Goal: Task Accomplishment & Management: Complete application form

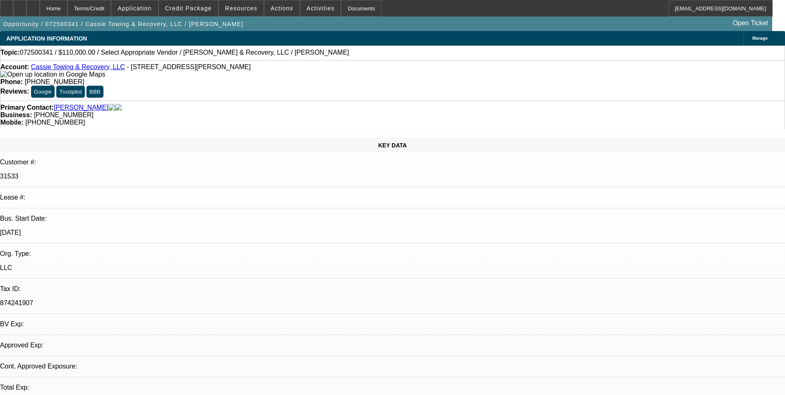
select select "0"
select select "2"
select select "0.1"
select select "1"
select select "2"
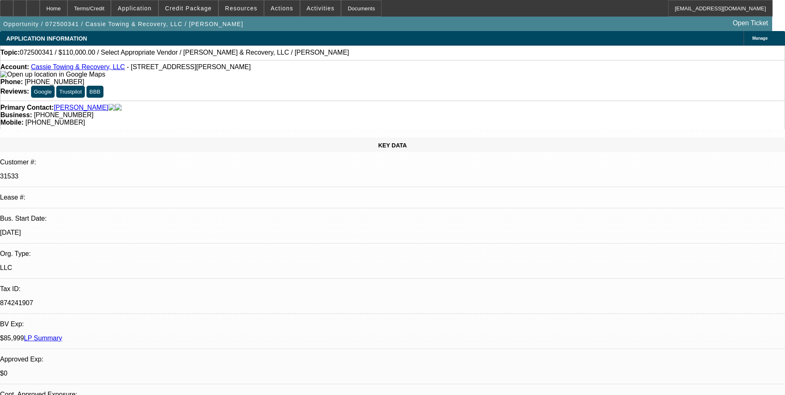
select select "4"
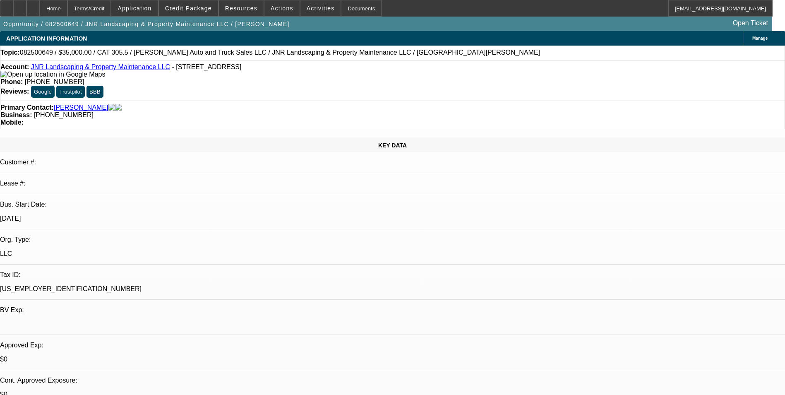
select select "0"
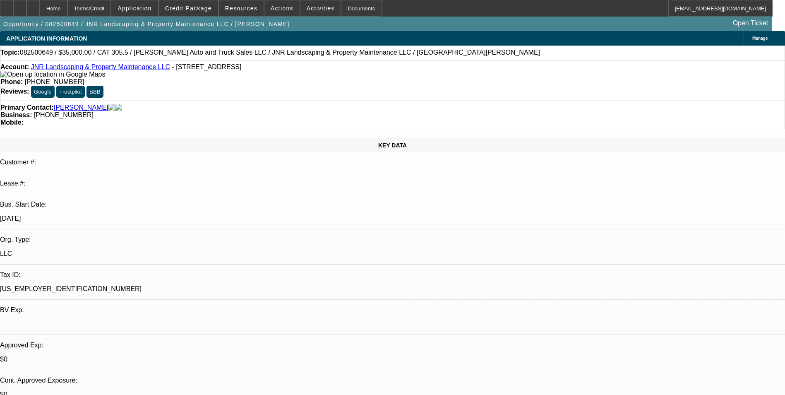
select select "0"
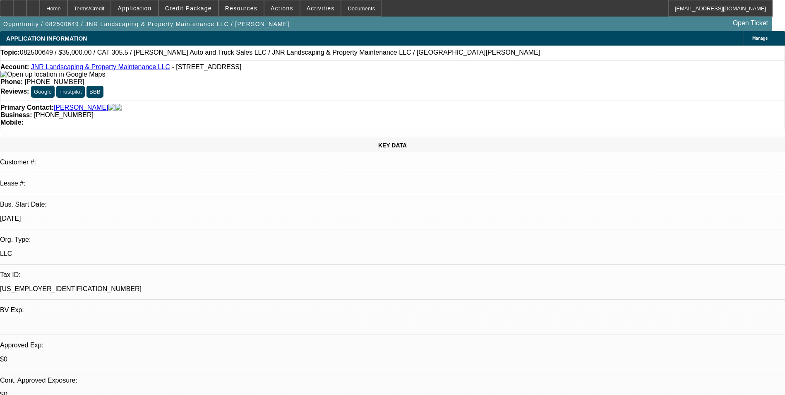
select select "0"
select select "1"
select select "6"
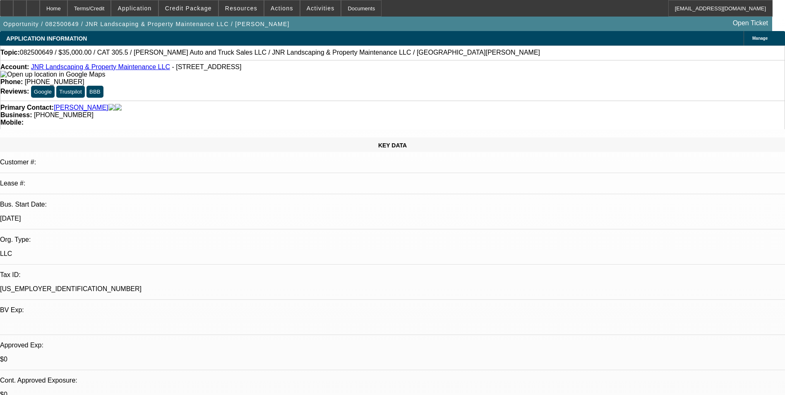
select select "1"
select select "6"
select select "1"
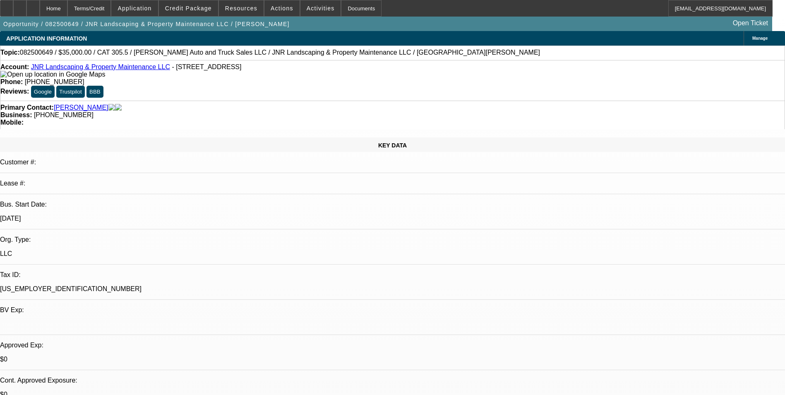
select select "6"
select select "1"
select select "6"
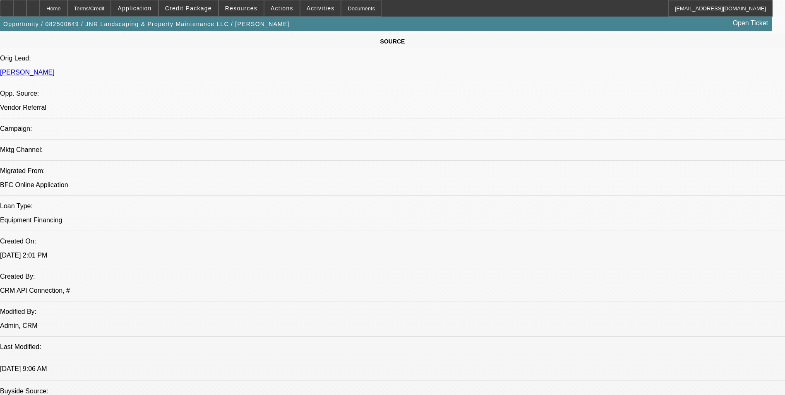
scroll to position [538, 0]
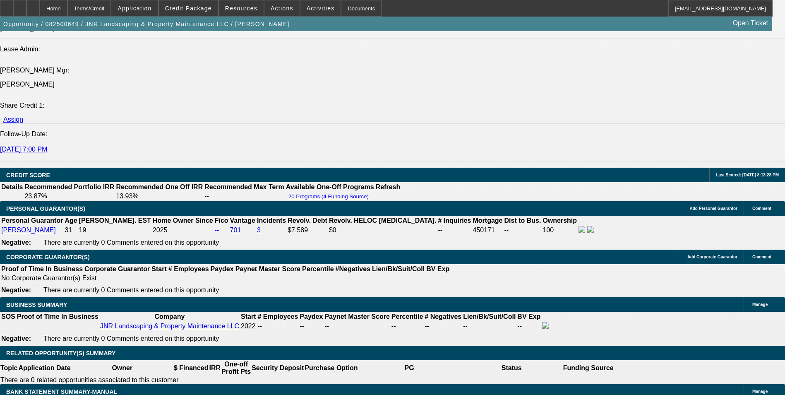
scroll to position [1076, 0]
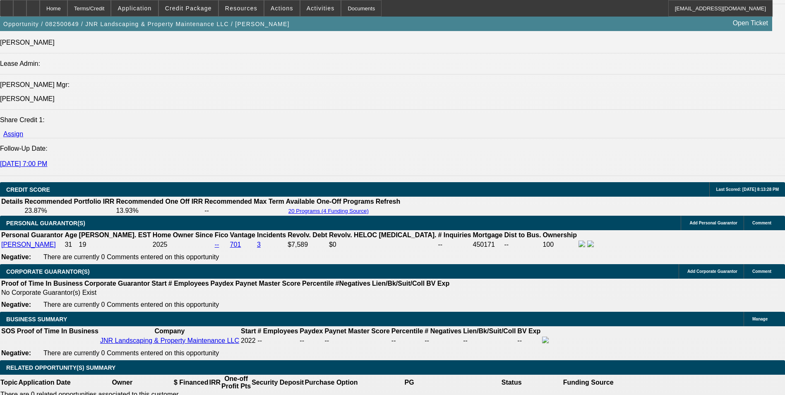
select select "0"
select select "6"
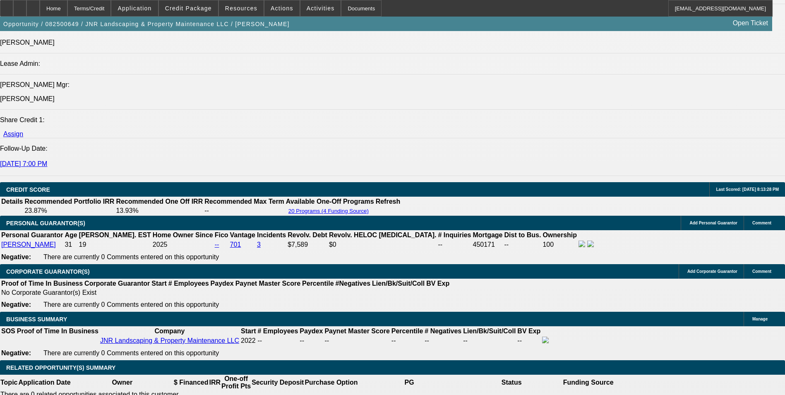
select select "0"
select select "6"
select select "0"
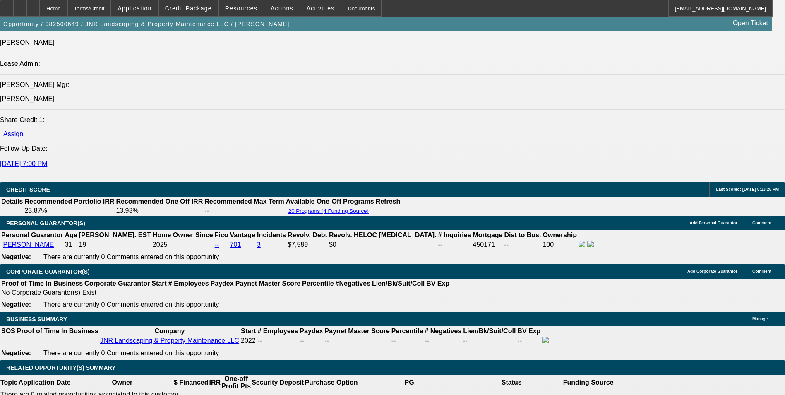
select select "0"
select select "6"
select select "0"
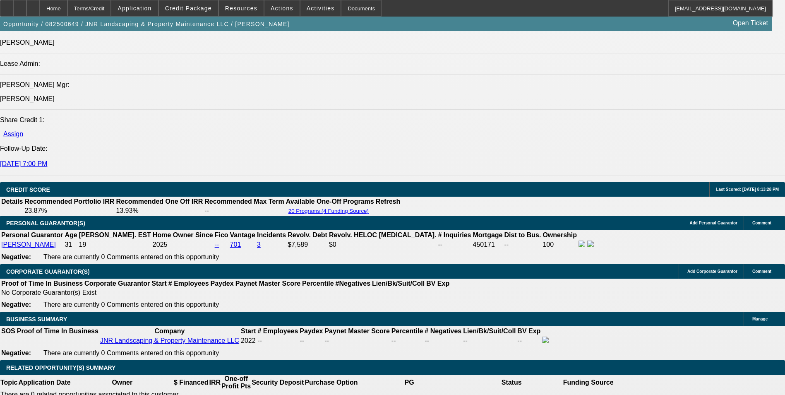
select select "0"
select select "6"
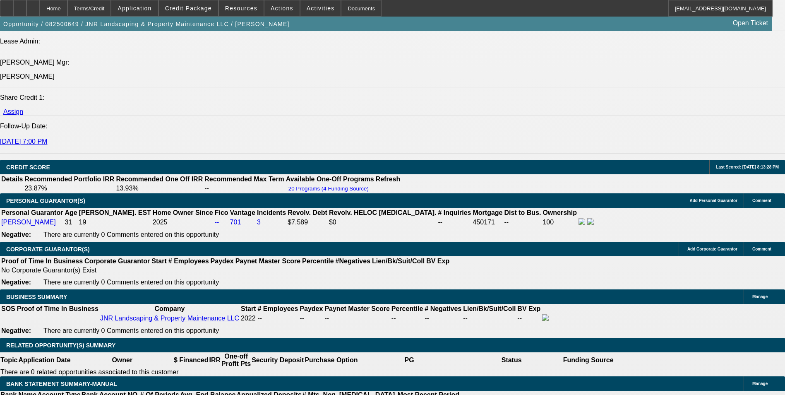
scroll to position [1034, 0]
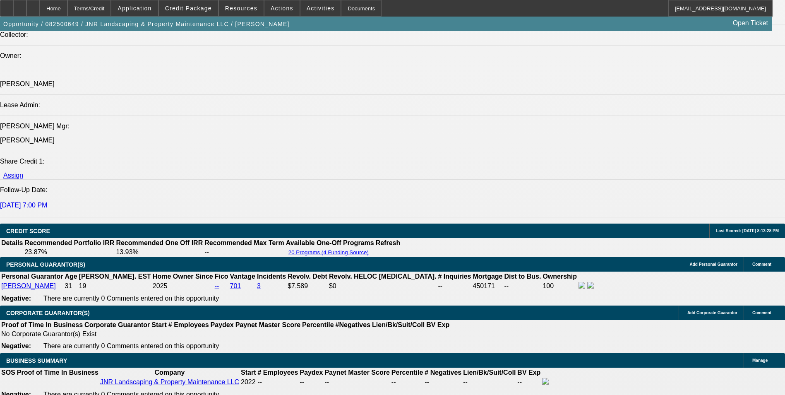
select select "0"
select select "6"
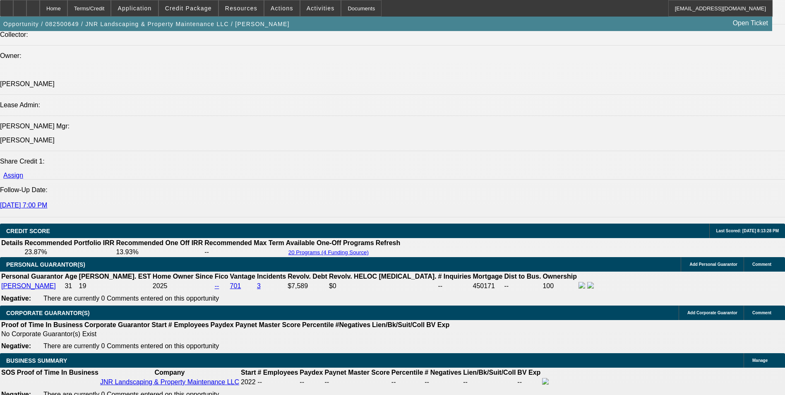
select select "0"
select select "6"
select select "0"
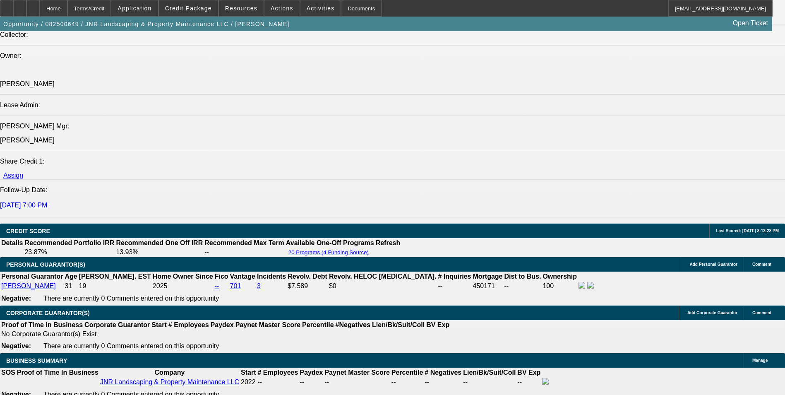
select select "0"
select select "6"
select select "0"
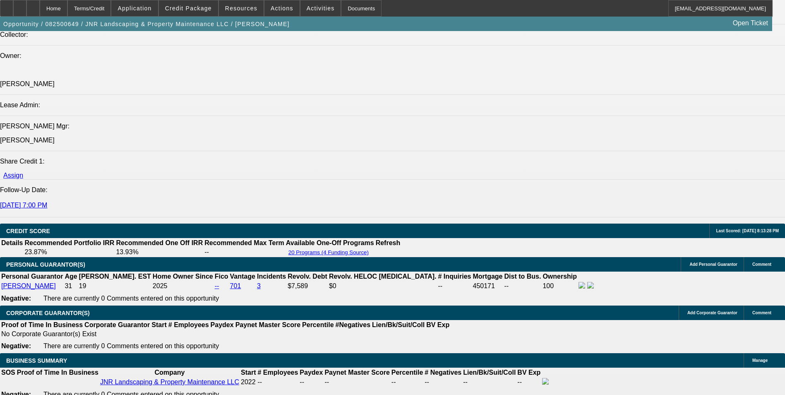
select select "0"
select select "6"
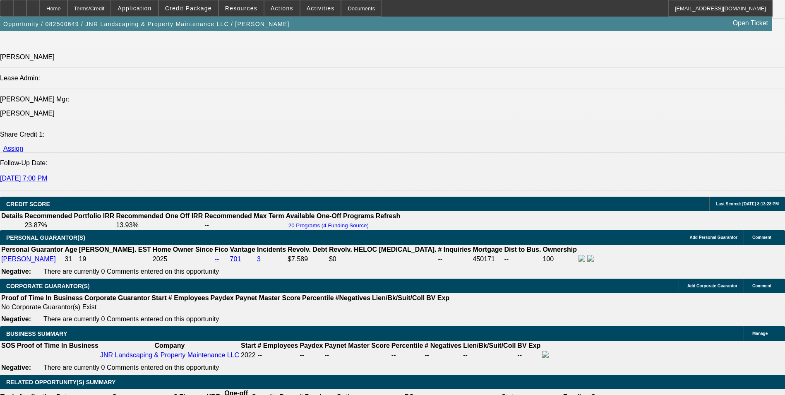
scroll to position [1076, 0]
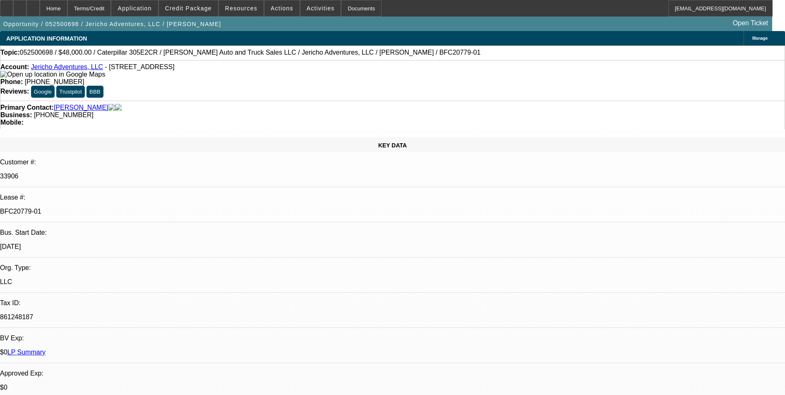
select select "0"
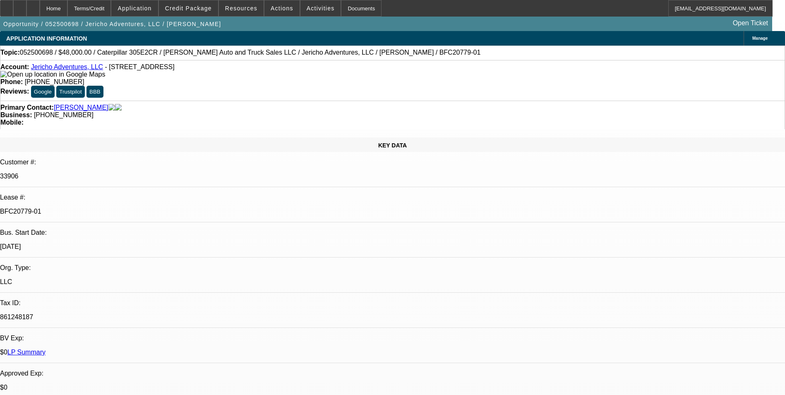
select select "0"
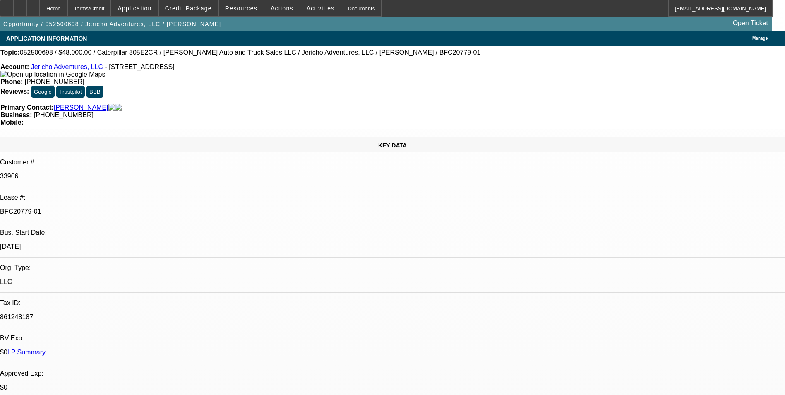
select select "0"
select select "1"
select select "6"
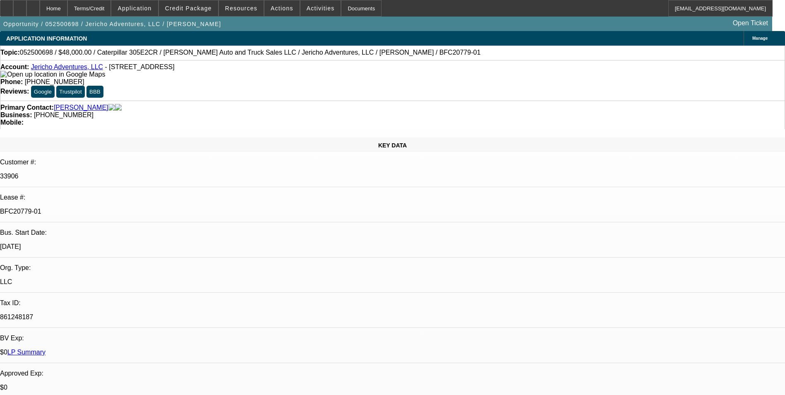
select select "1"
select select "6"
select select "1"
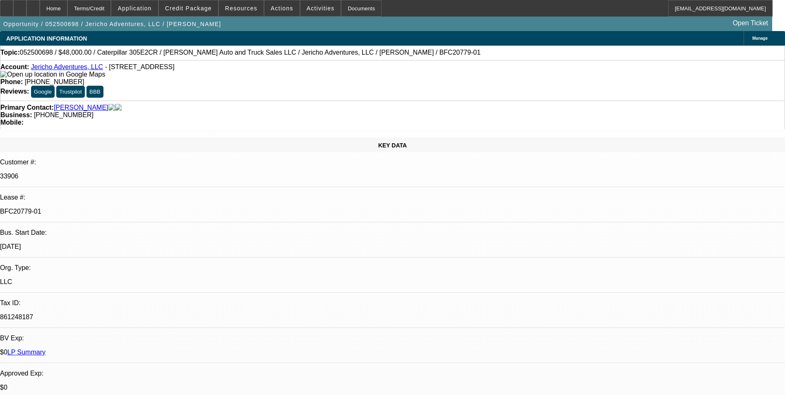
select select "6"
select select "1"
select select "6"
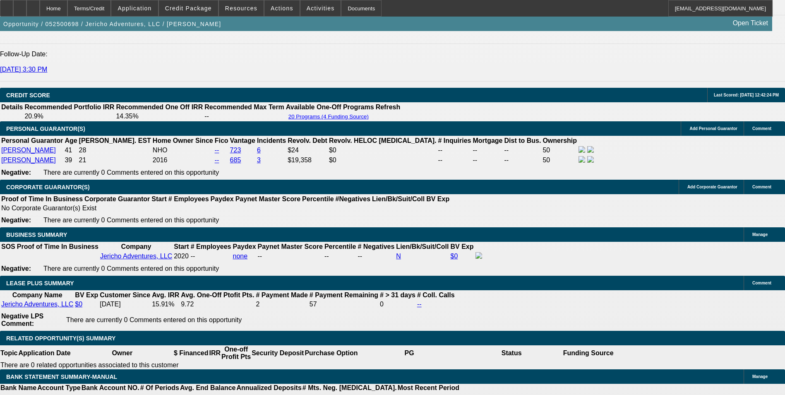
scroll to position [1158, 0]
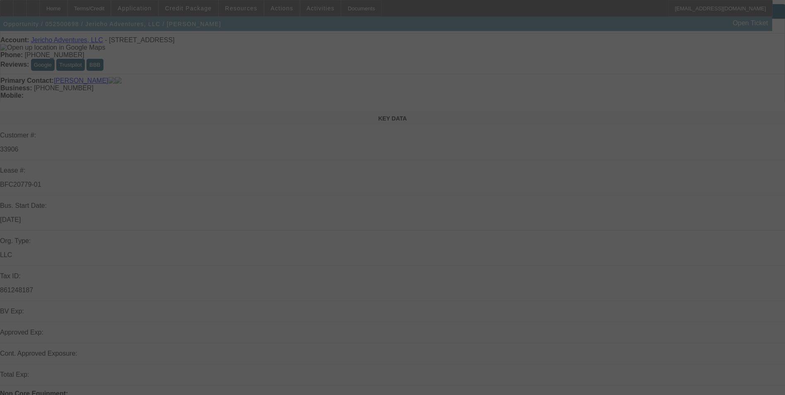
scroll to position [41, 0]
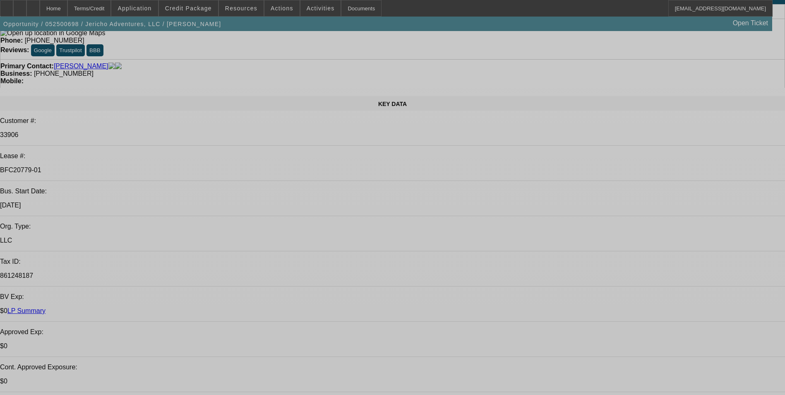
select select "0"
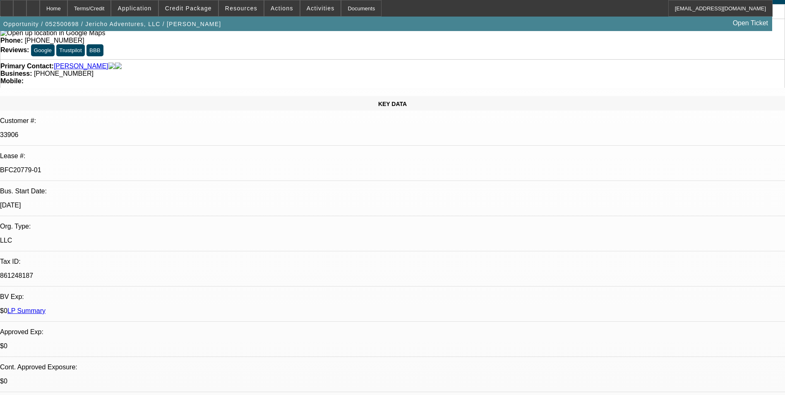
select select "0"
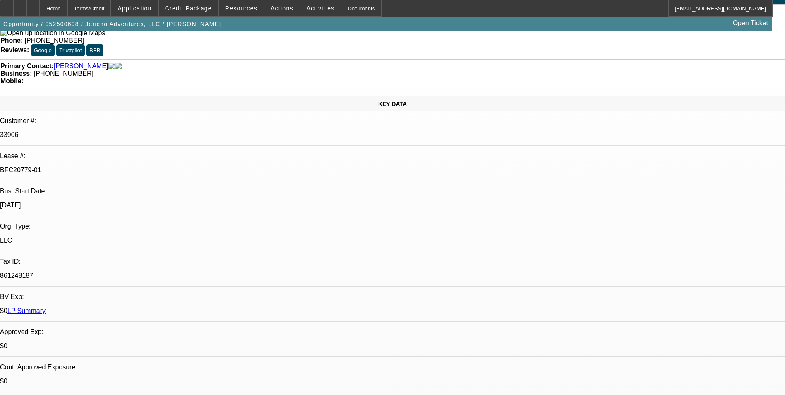
select select "0"
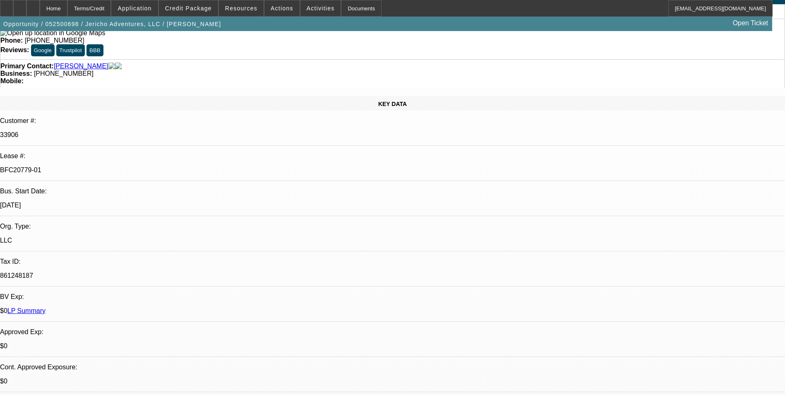
select select "0"
select select "1"
select select "6"
select select "1"
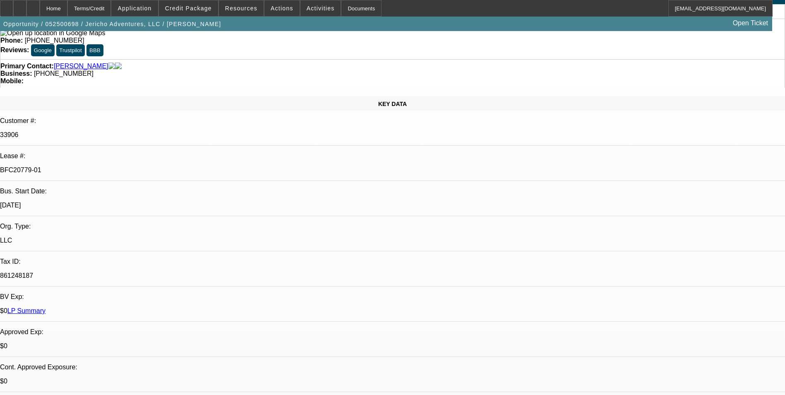
select select "1"
select select "6"
select select "1"
select select "6"
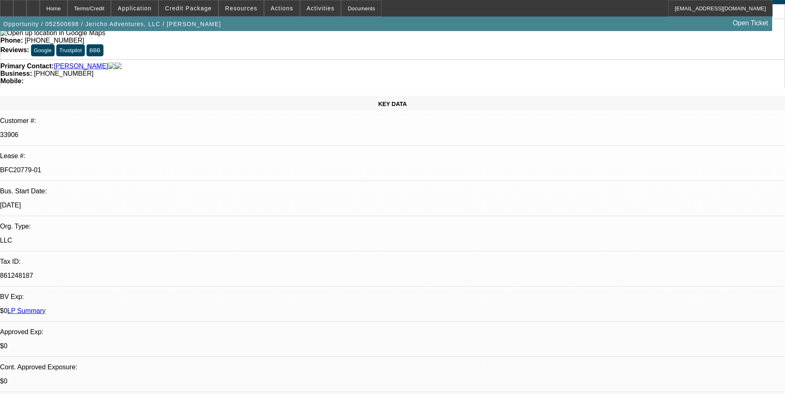
select select "1"
select select "6"
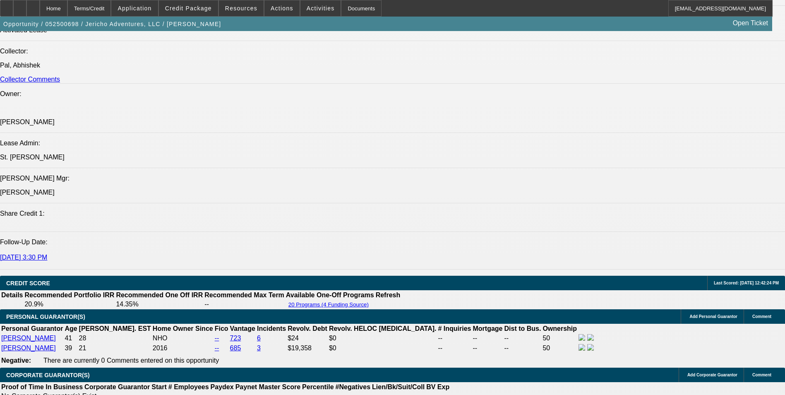
scroll to position [1158, 0]
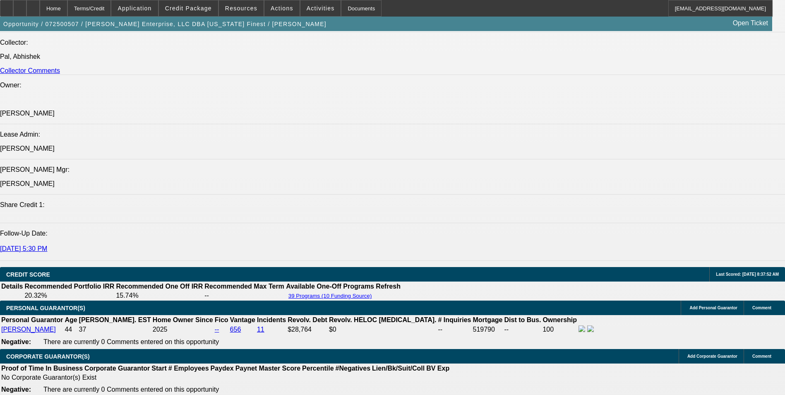
select select "0"
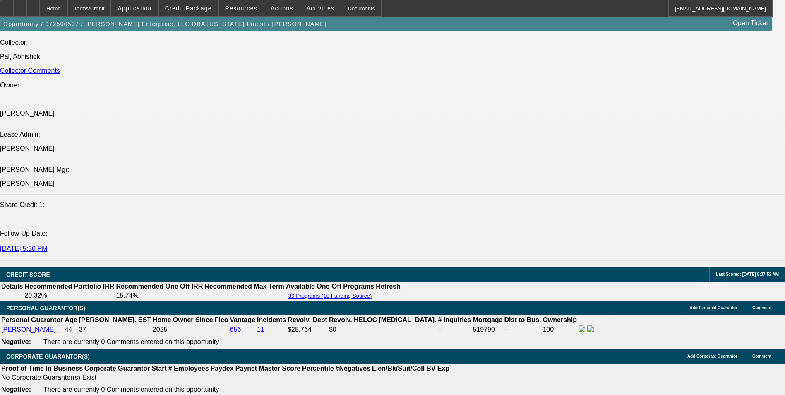
select select "0"
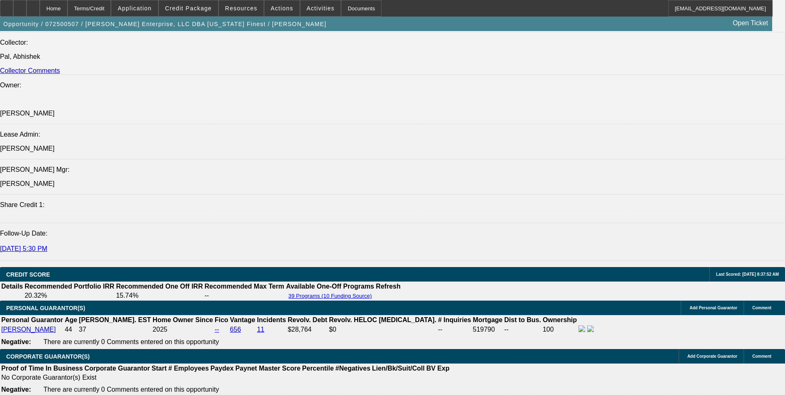
select select "0"
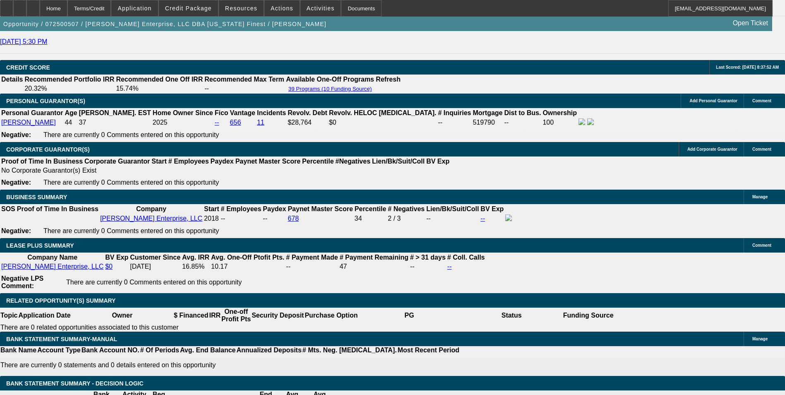
select select "1"
select select "3"
select select "6"
select select "1"
select select "3"
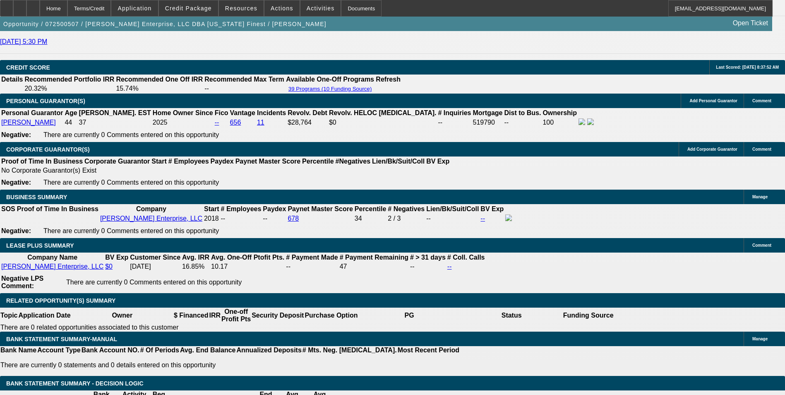
select select "6"
select select "1"
select select "3"
select select "6"
select select "1"
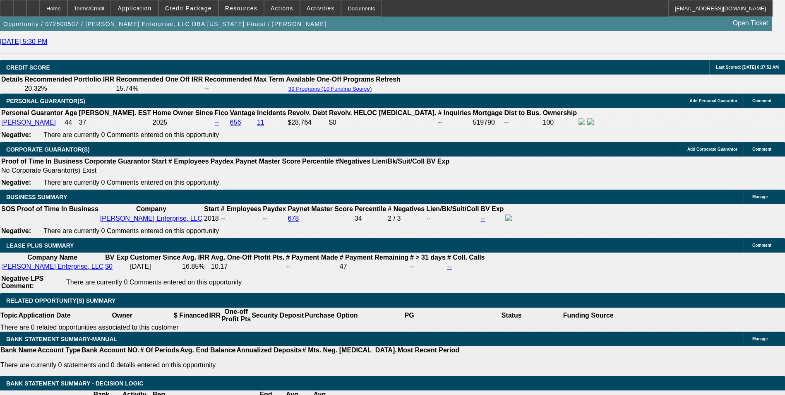
select select "3"
select select "6"
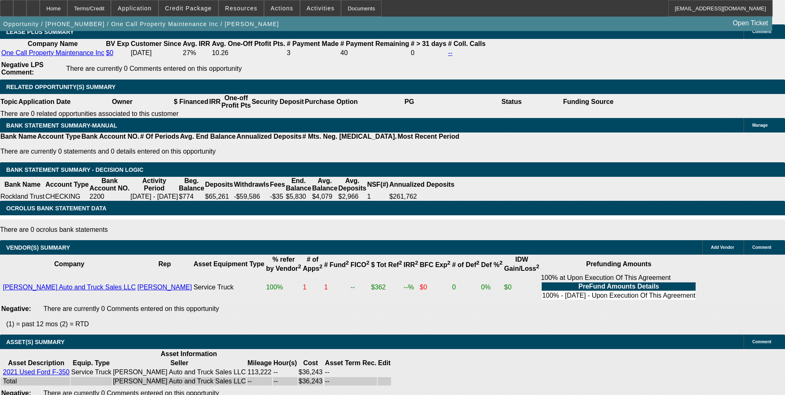
select select "0"
select select "0.1"
select select "0"
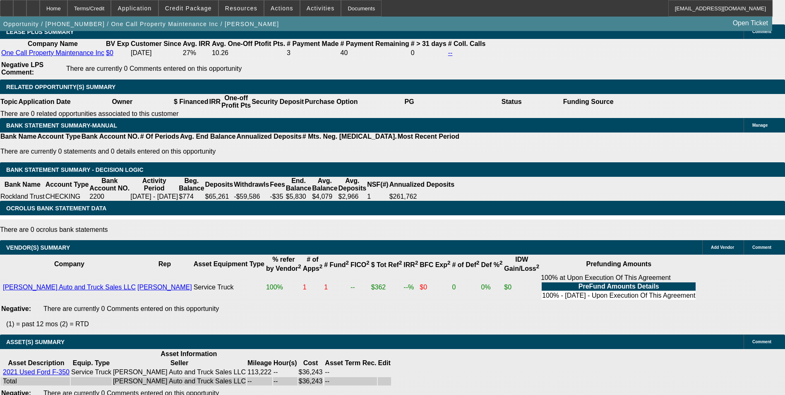
select select "0"
select select "0.1"
select select "0"
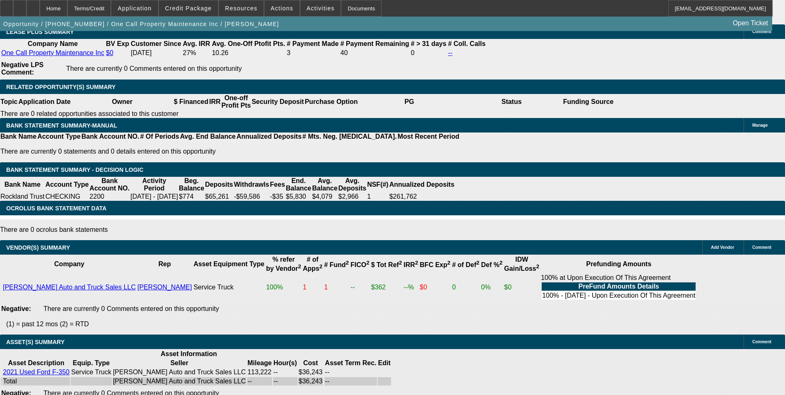
select select "0"
select select "0.1"
select select "1"
select select "3"
select select "4"
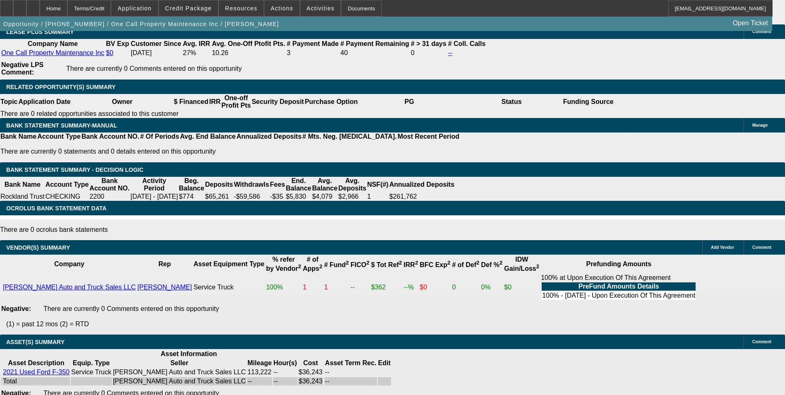
select select "1"
select select "3"
select select "6"
select select "1"
select select "3"
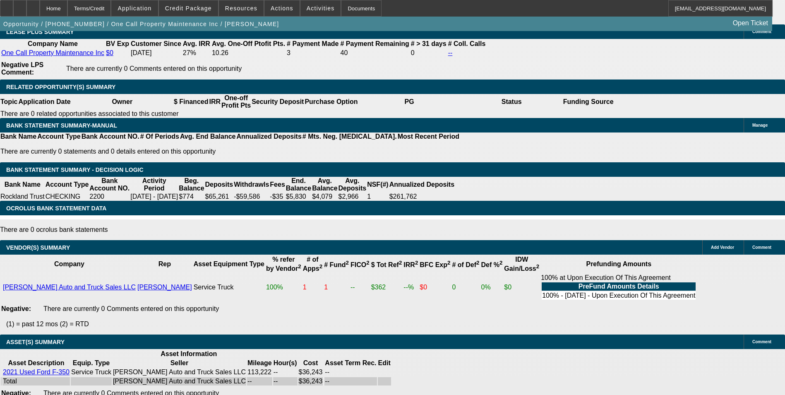
select select "4"
select select "1"
select select "4"
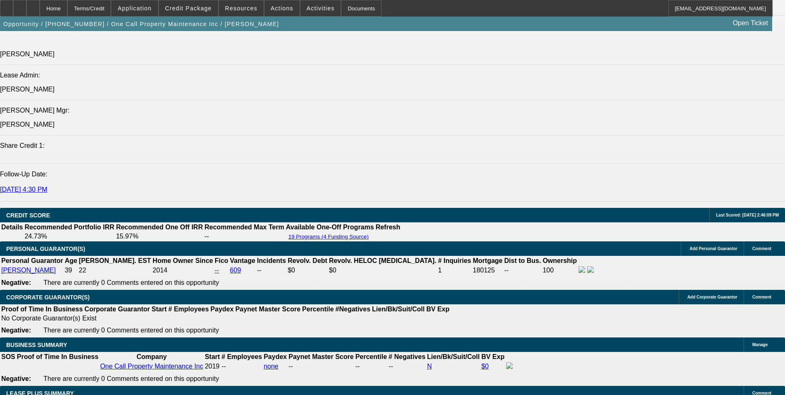
scroll to position [1086, 0]
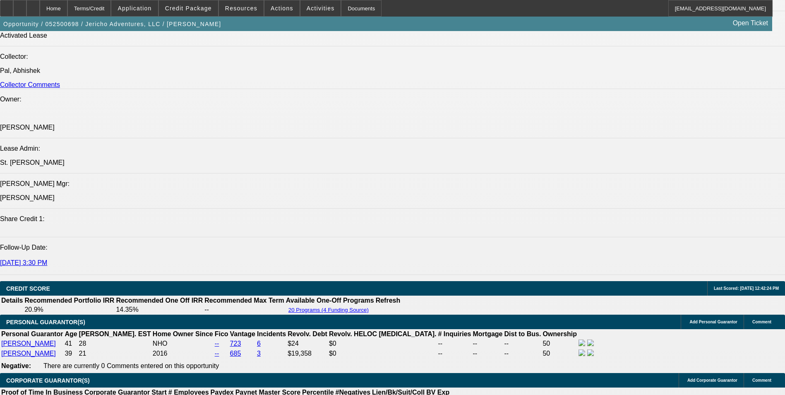
select select "0"
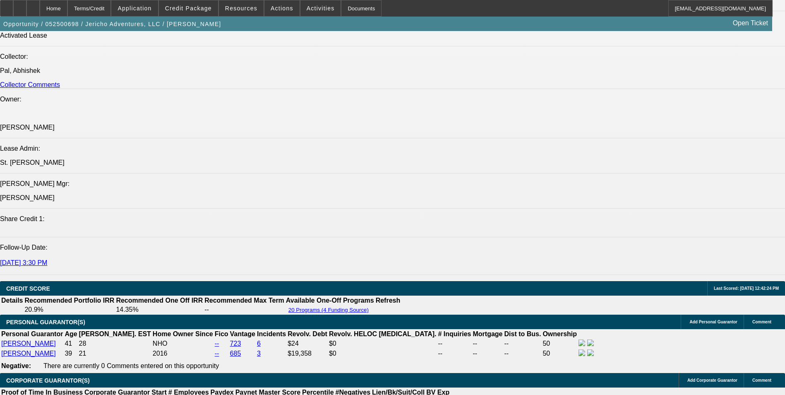
select select "0"
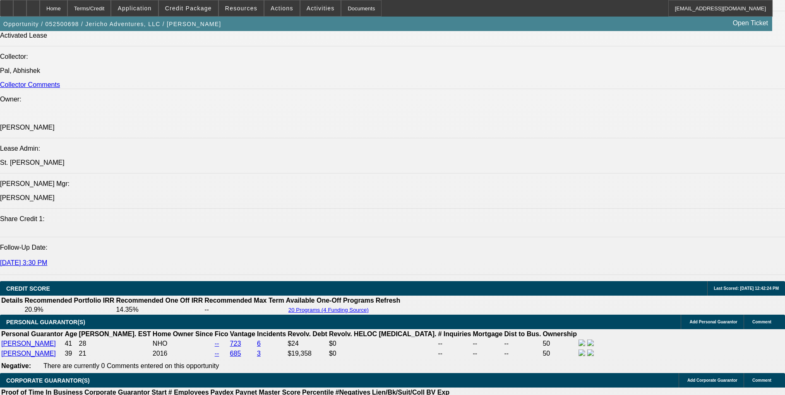
select select "0"
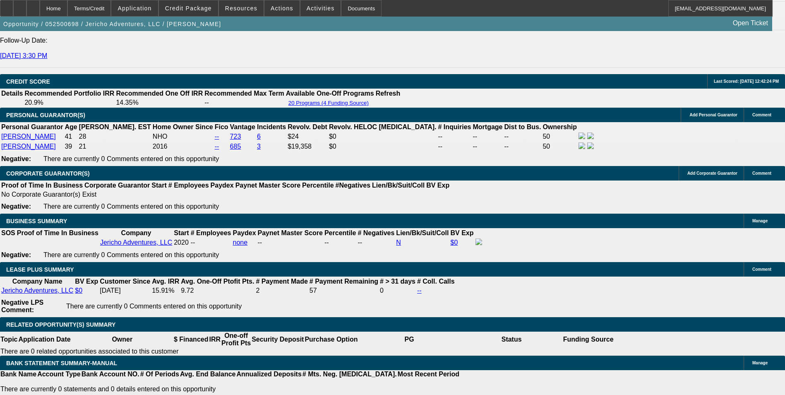
select select "1"
select select "6"
select select "1"
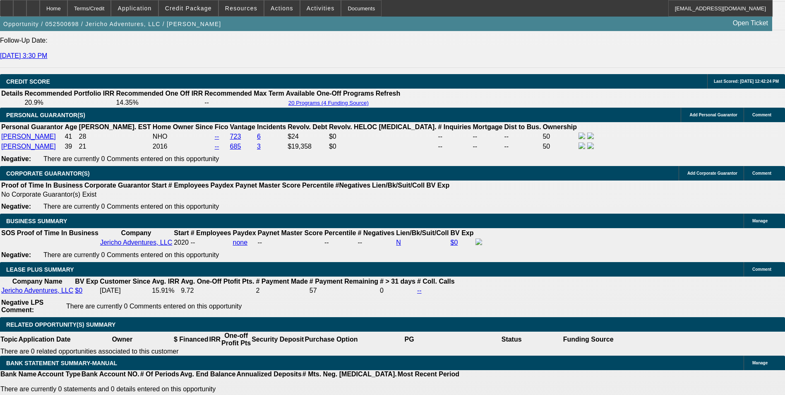
select select "6"
select select "1"
select select "6"
select select "1"
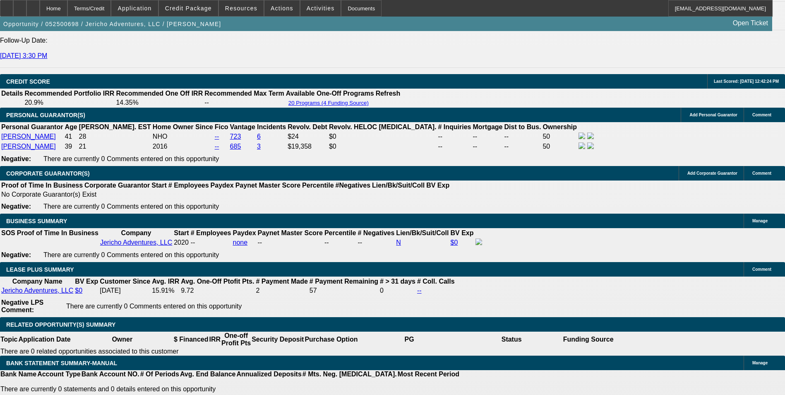
select select "1"
select select "6"
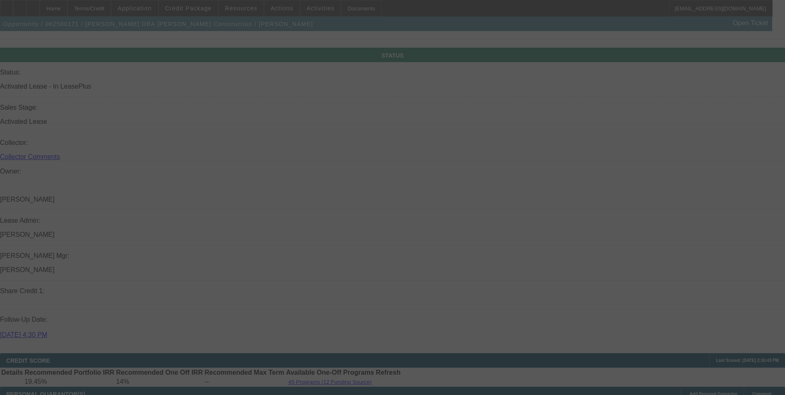
scroll to position [929, 0]
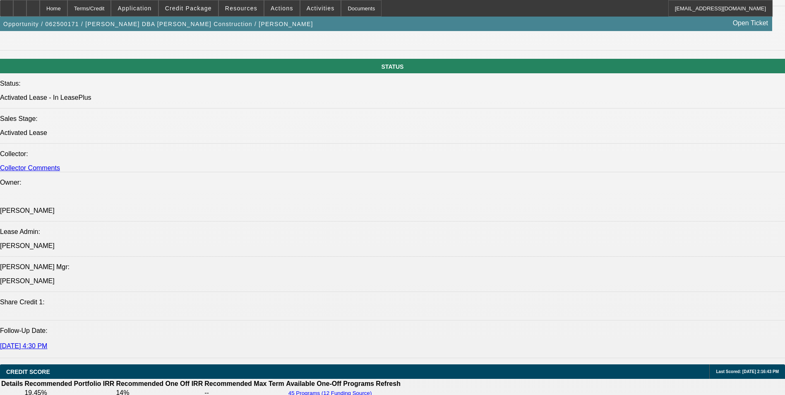
select select "0"
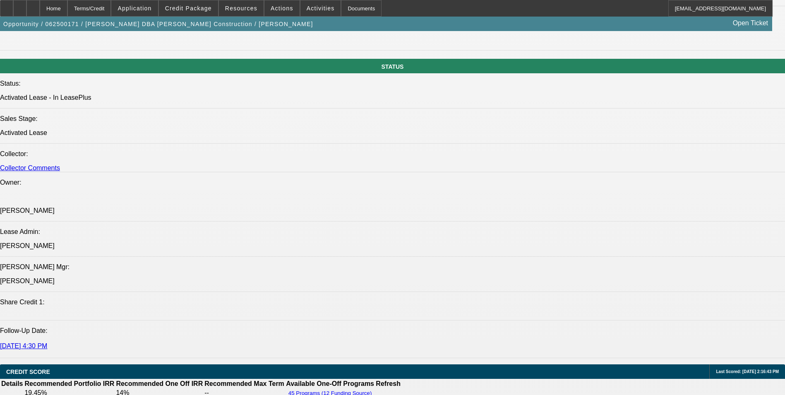
select select "0"
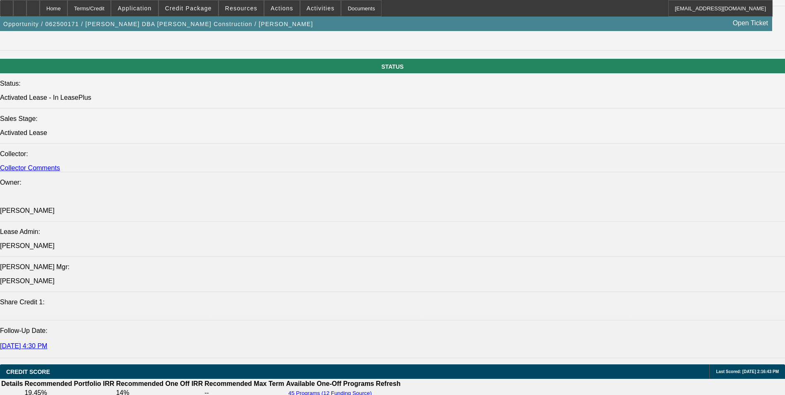
select select "0"
select select "1"
select select "6"
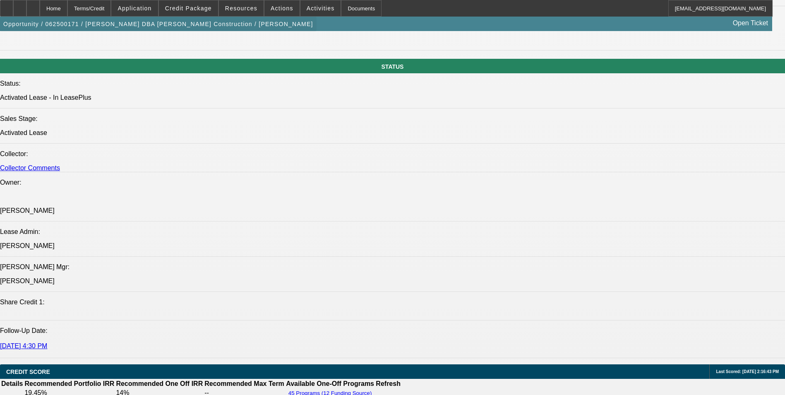
select select "1"
select select "6"
select select "1"
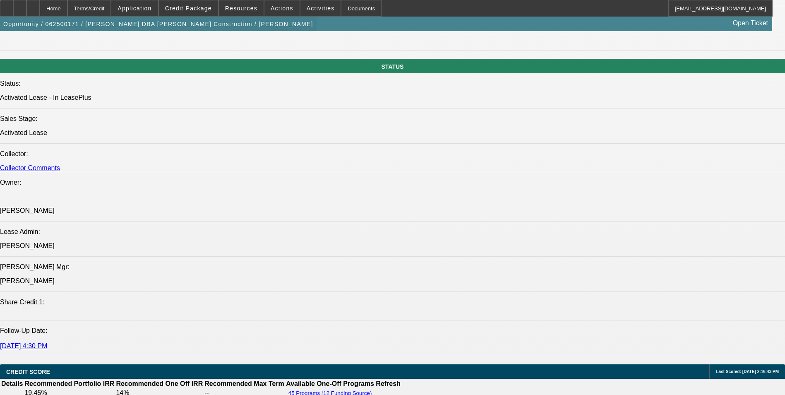
select select "6"
select select "1"
select select "6"
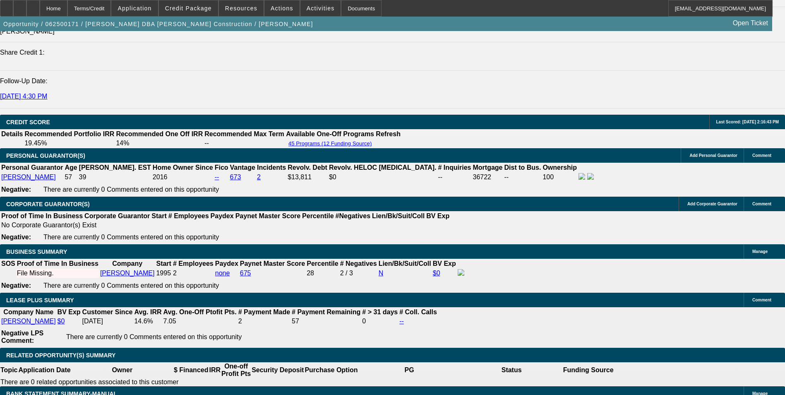
scroll to position [1260, 0]
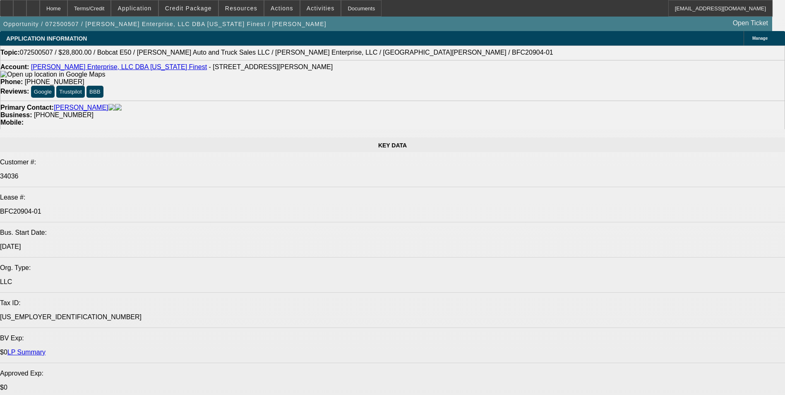
select select "0"
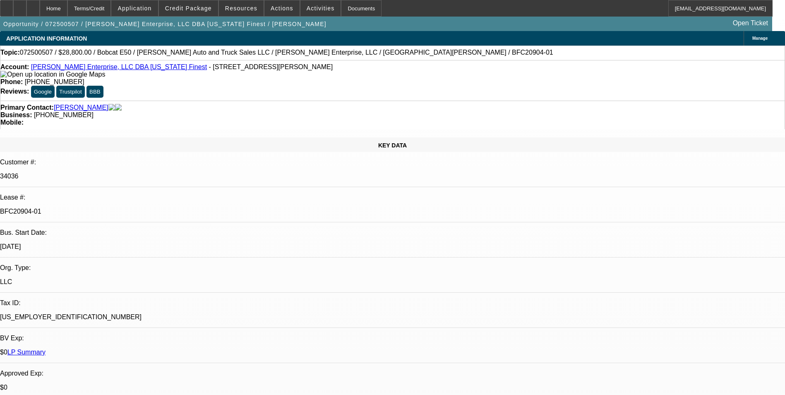
select select "0"
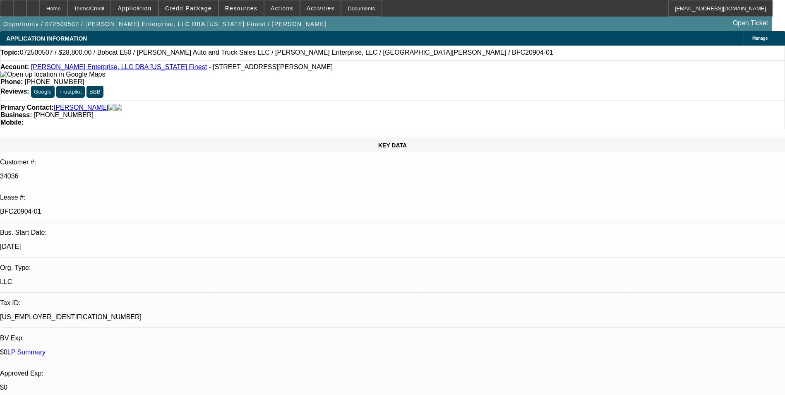
select select "0"
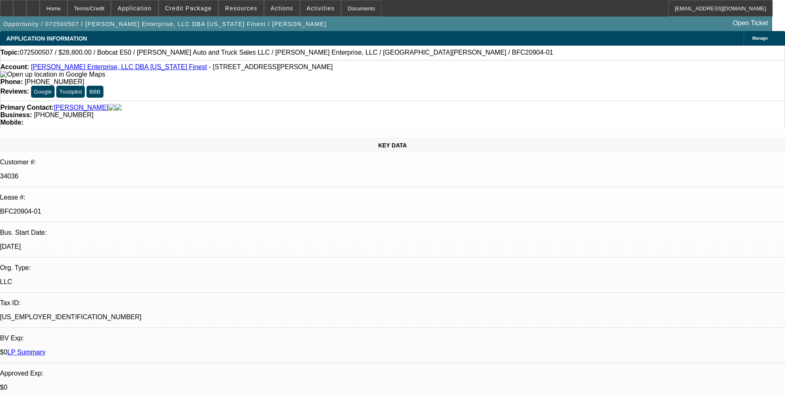
select select "0"
select select "1"
select select "3"
select select "6"
select select "1"
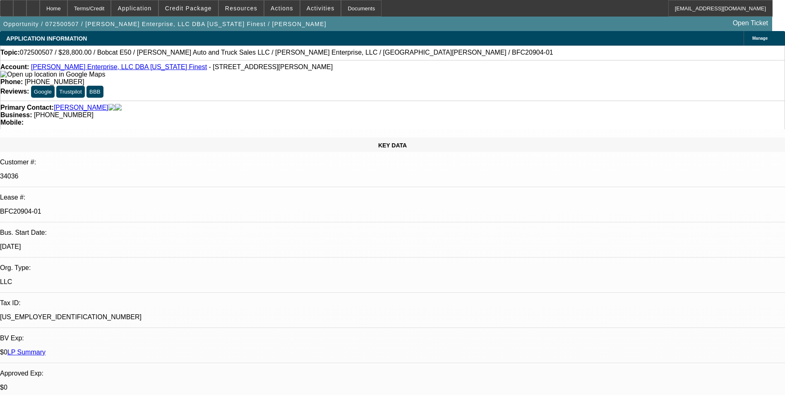
select select "3"
select select "6"
select select "1"
select select "3"
select select "6"
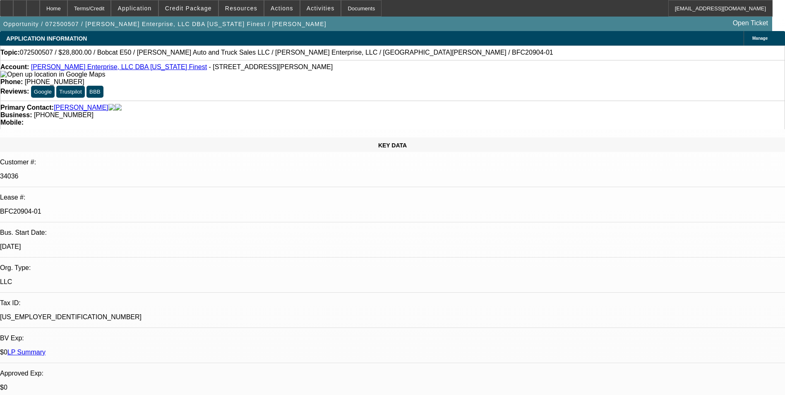
select select "1"
select select "3"
select select "6"
